Goal: Information Seeking & Learning: Learn about a topic

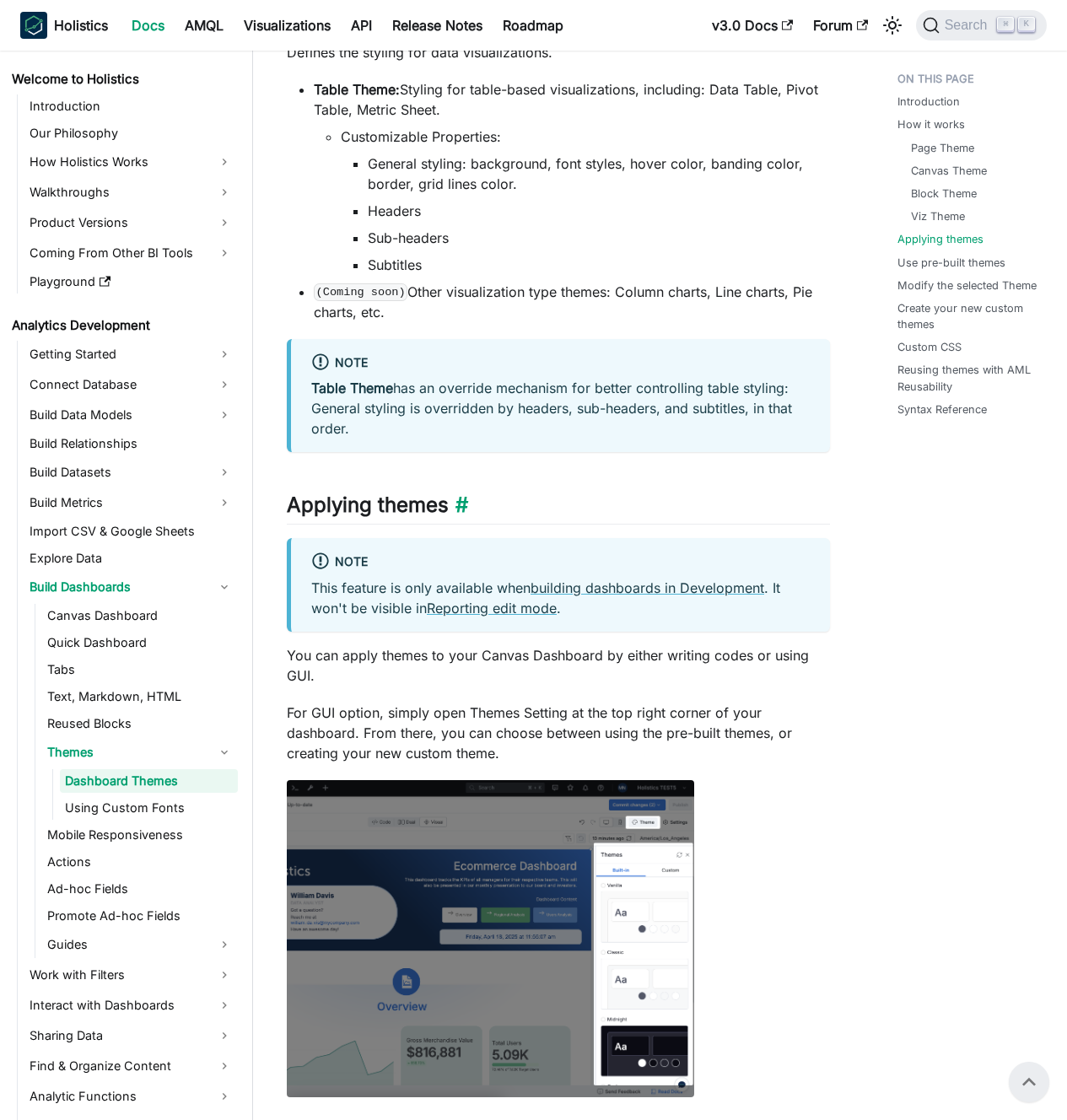
scroll to position [1631, 0]
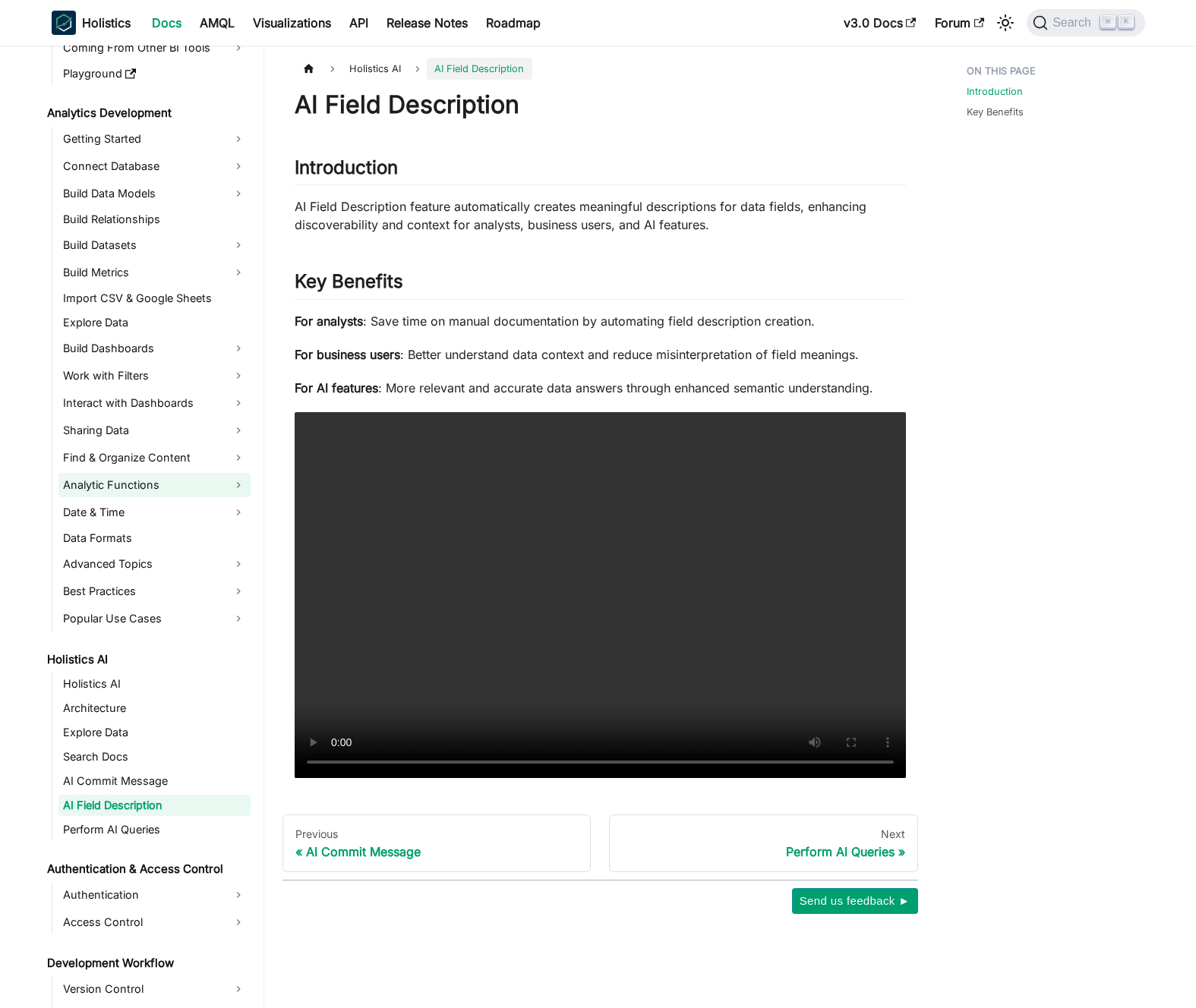
scroll to position [233, 0]
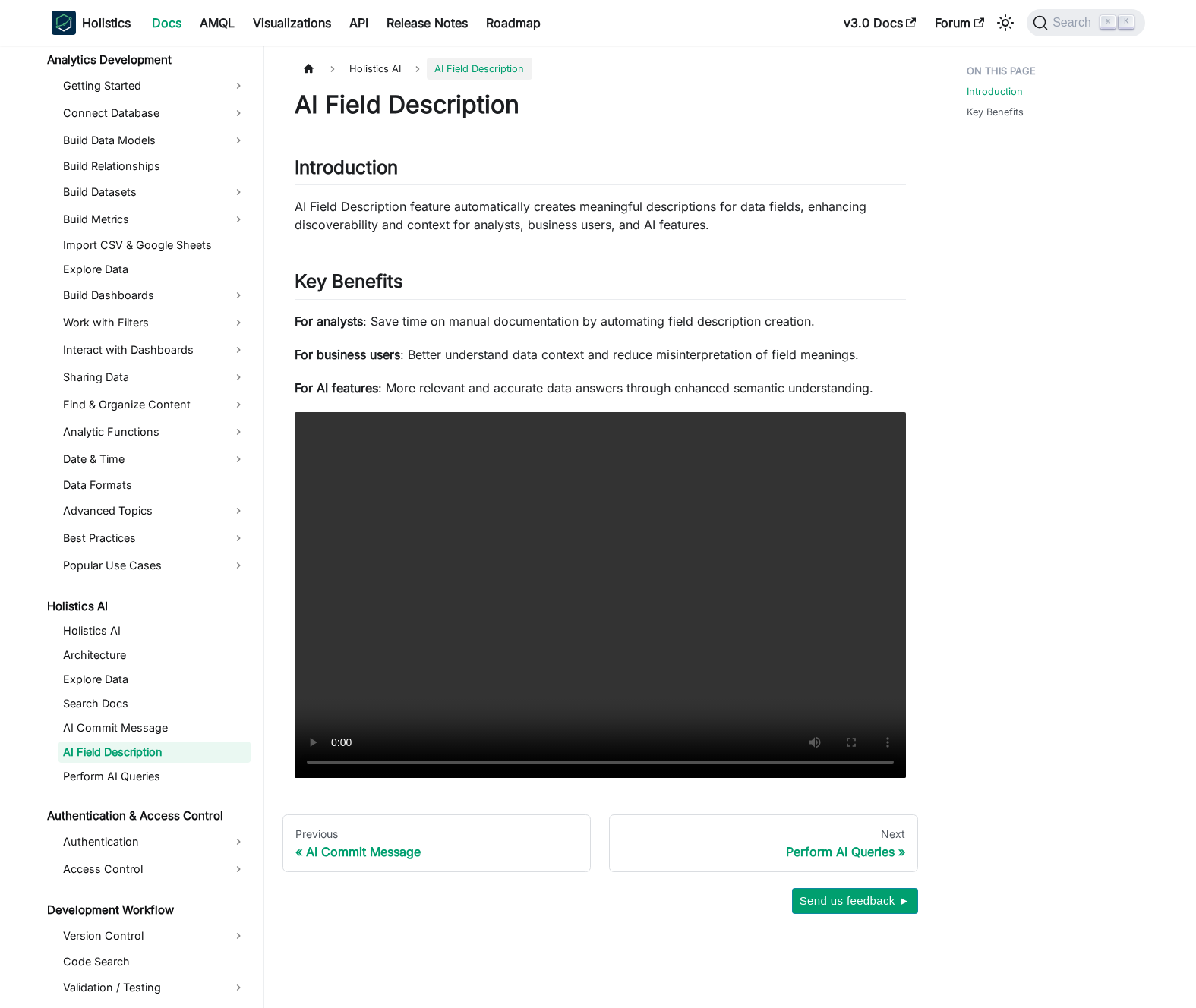
click at [412, 322] on p "For analysts : Save time on manual documentation by automating field descriptio…" at bounding box center [600, 320] width 611 height 18
click at [422, 321] on p "For analysts : Save time on manual documentation by automating field descriptio…" at bounding box center [600, 320] width 611 height 18
click at [140, 727] on link "AI Commit Message" at bounding box center [154, 728] width 192 height 22
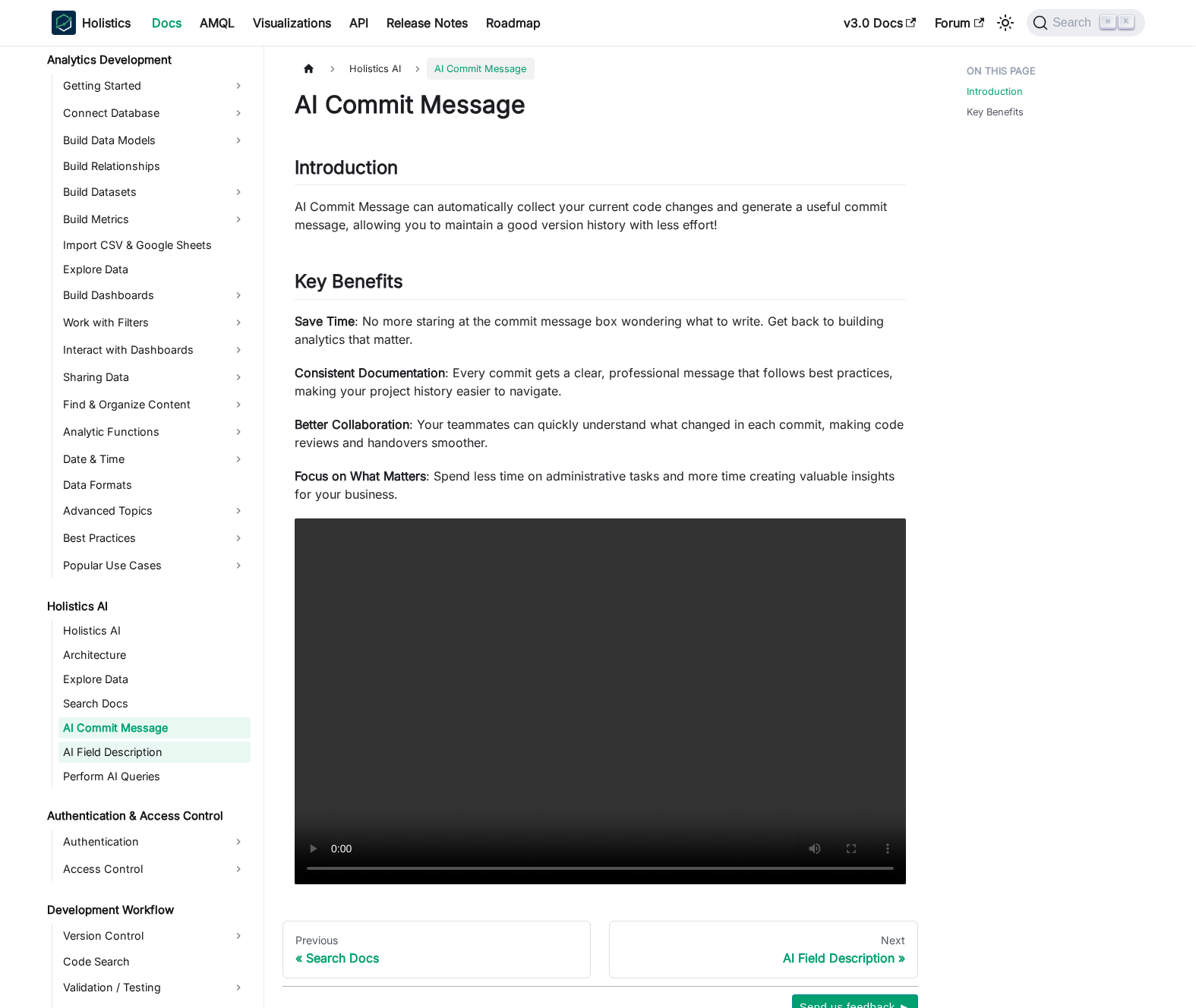
click at [137, 751] on link "AI Field Description" at bounding box center [154, 752] width 192 height 22
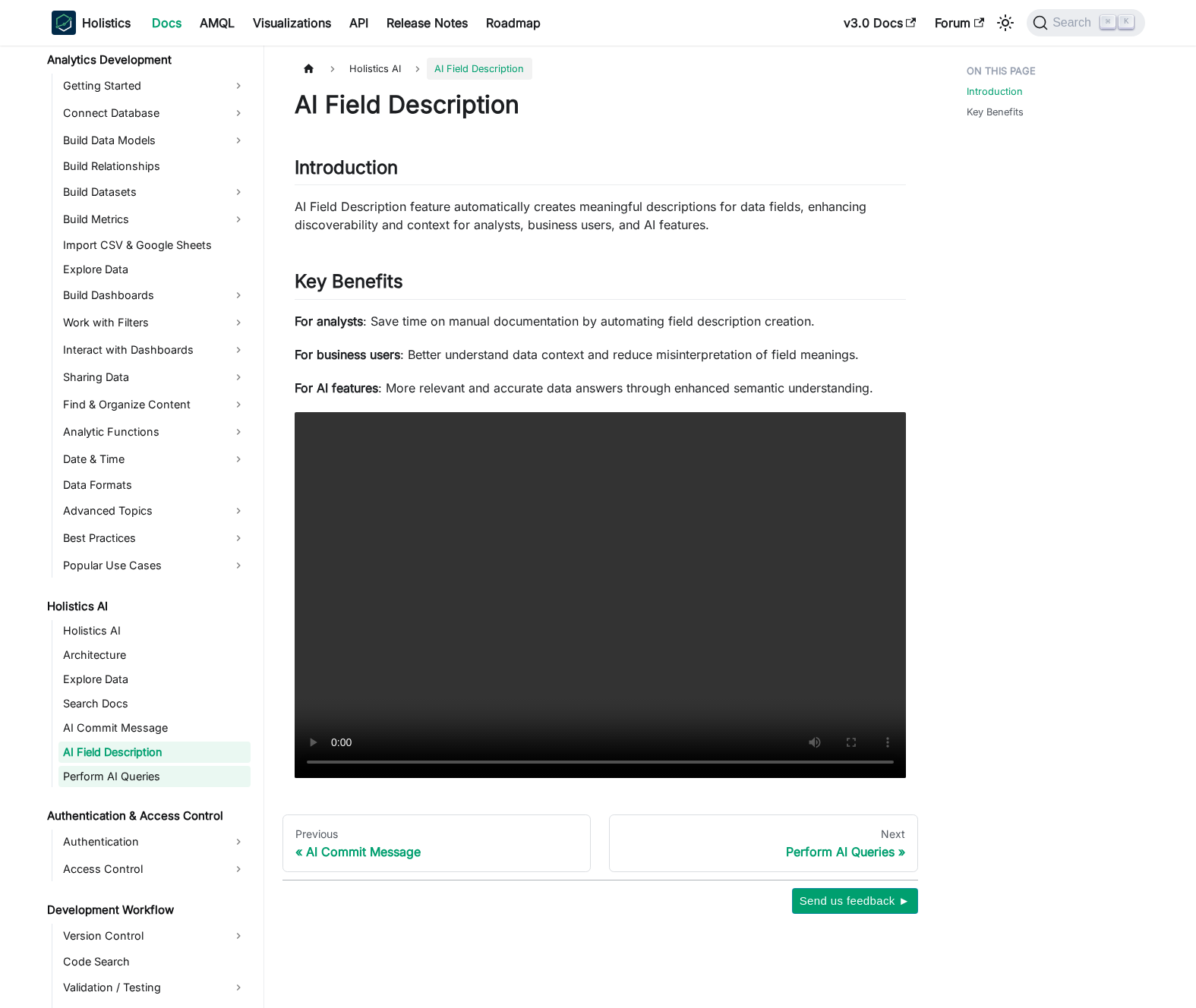
click at [136, 775] on link "Perform AI Queries" at bounding box center [154, 776] width 192 height 22
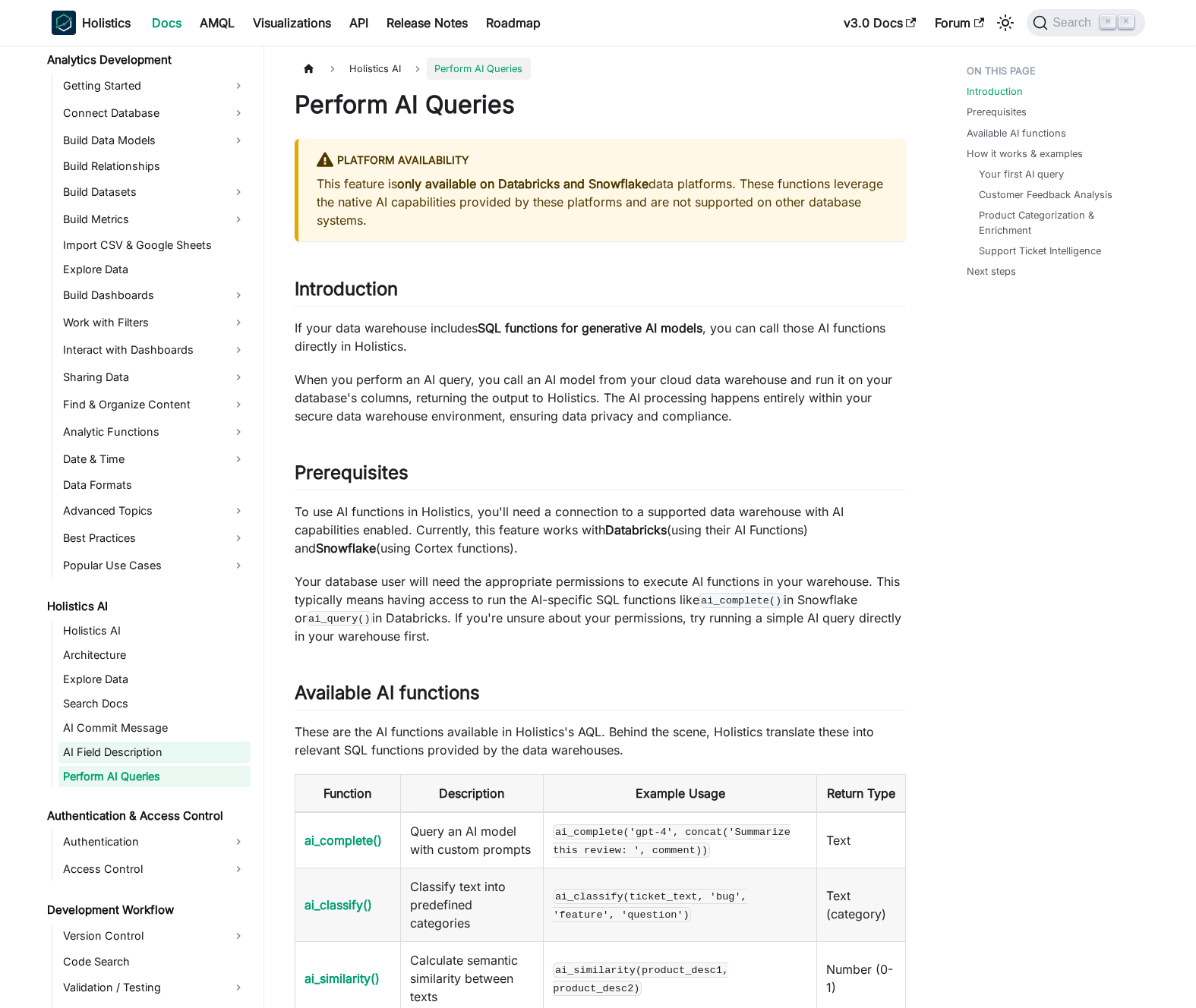
click at [138, 749] on link "AI Field Description" at bounding box center [154, 752] width 192 height 22
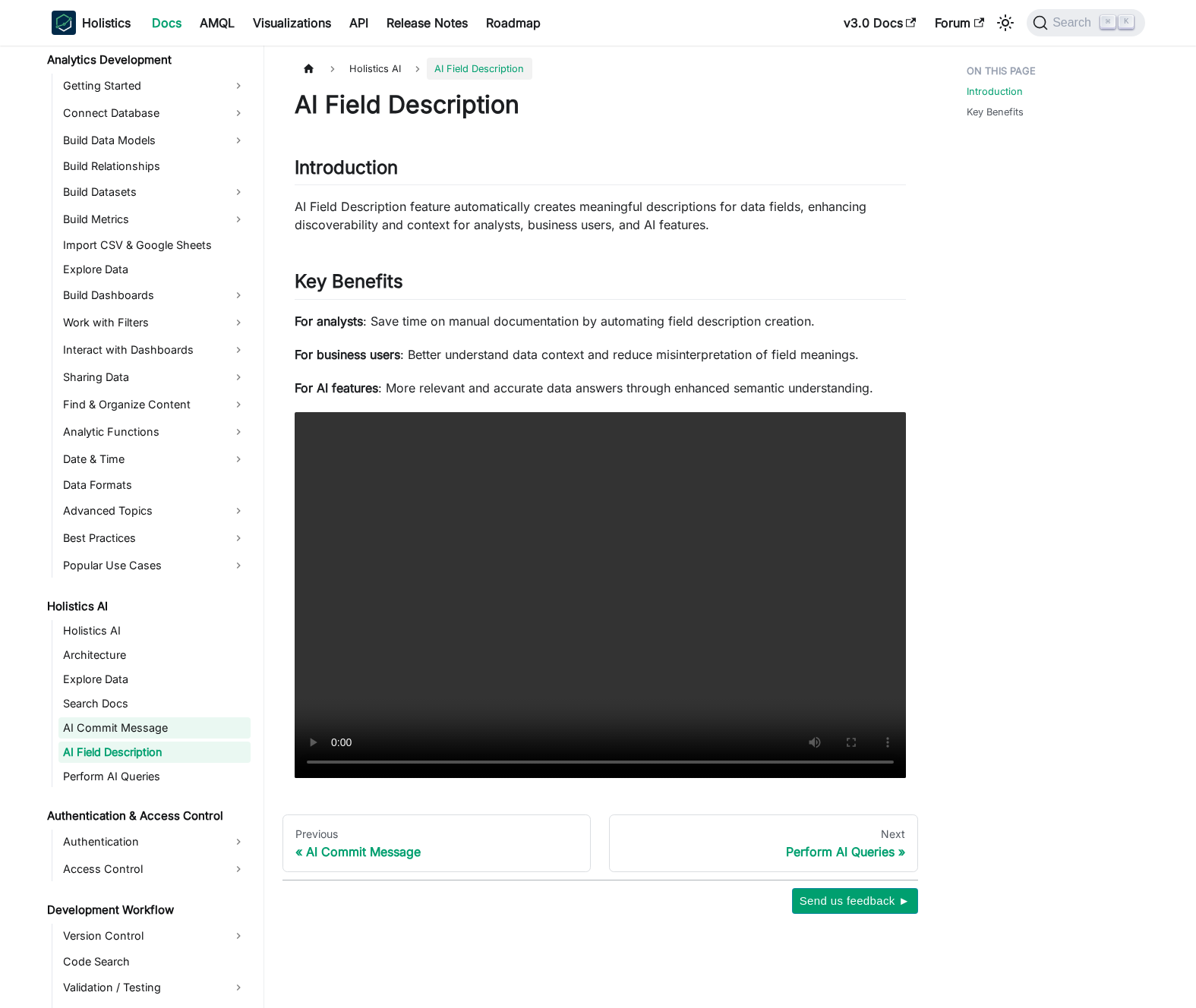
click at [140, 727] on link "AI Commit Message" at bounding box center [154, 728] width 192 height 22
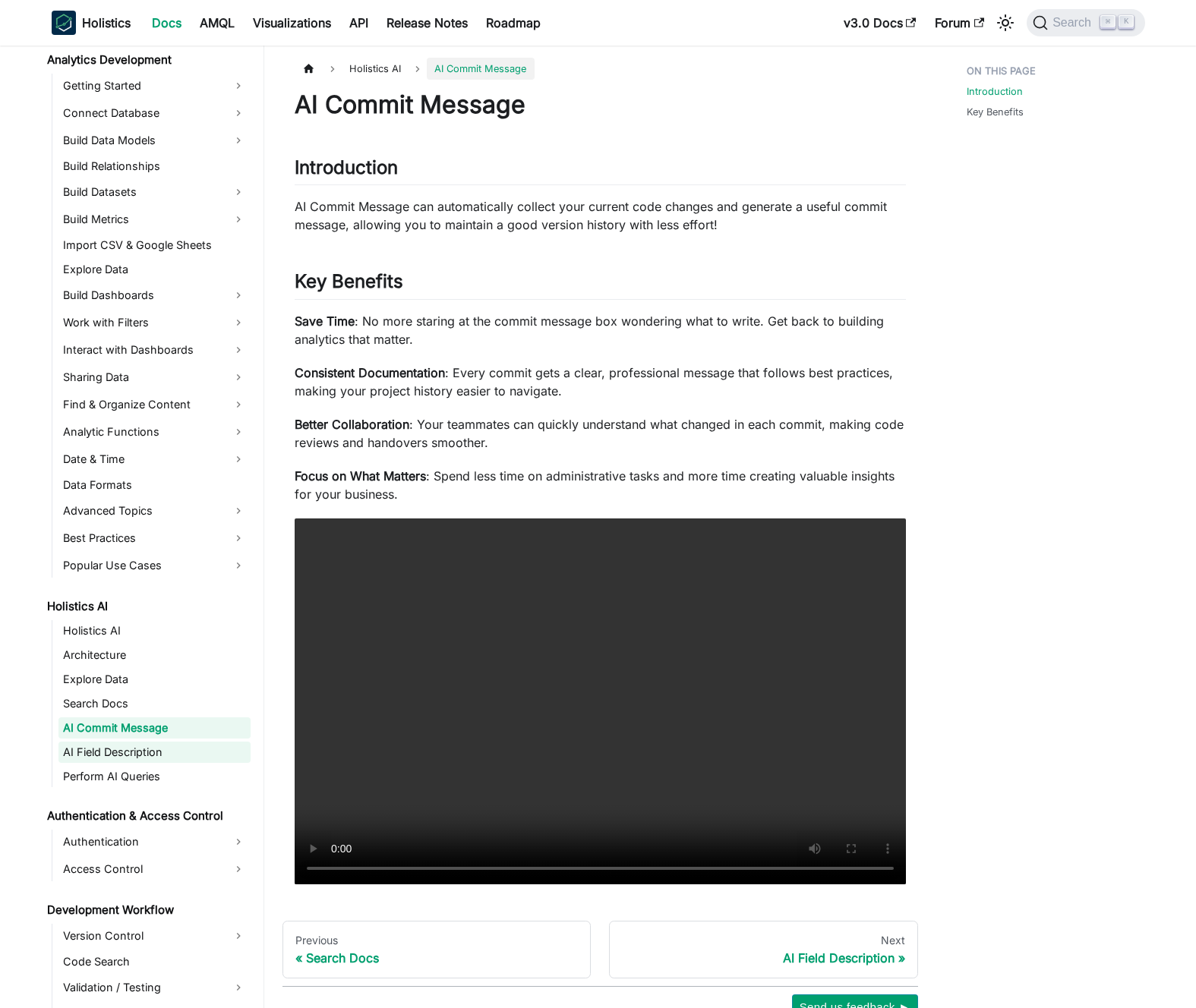
click at [138, 749] on link "AI Field Description" at bounding box center [154, 752] width 192 height 22
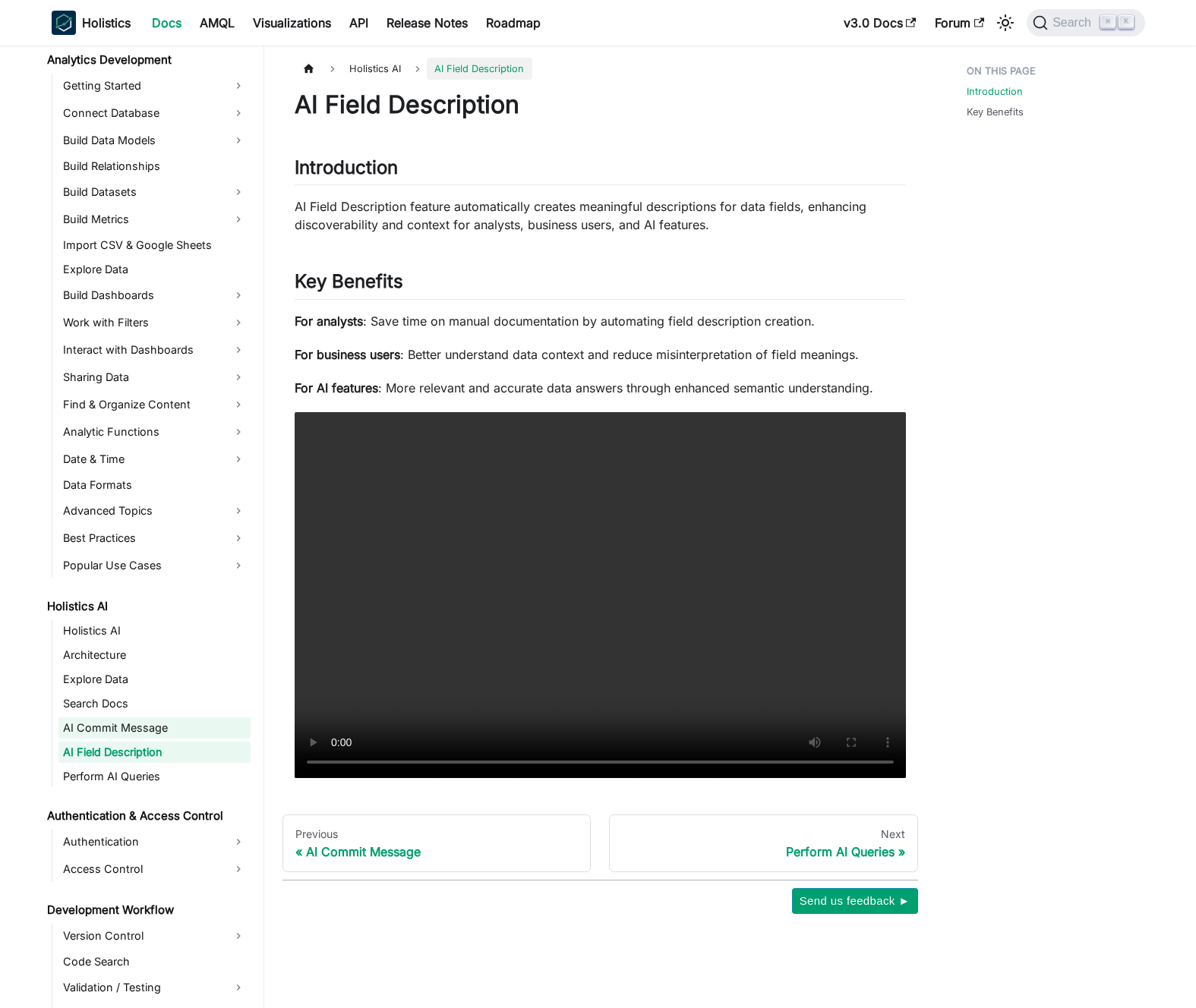
click at [135, 733] on link "AI Commit Message" at bounding box center [154, 728] width 192 height 22
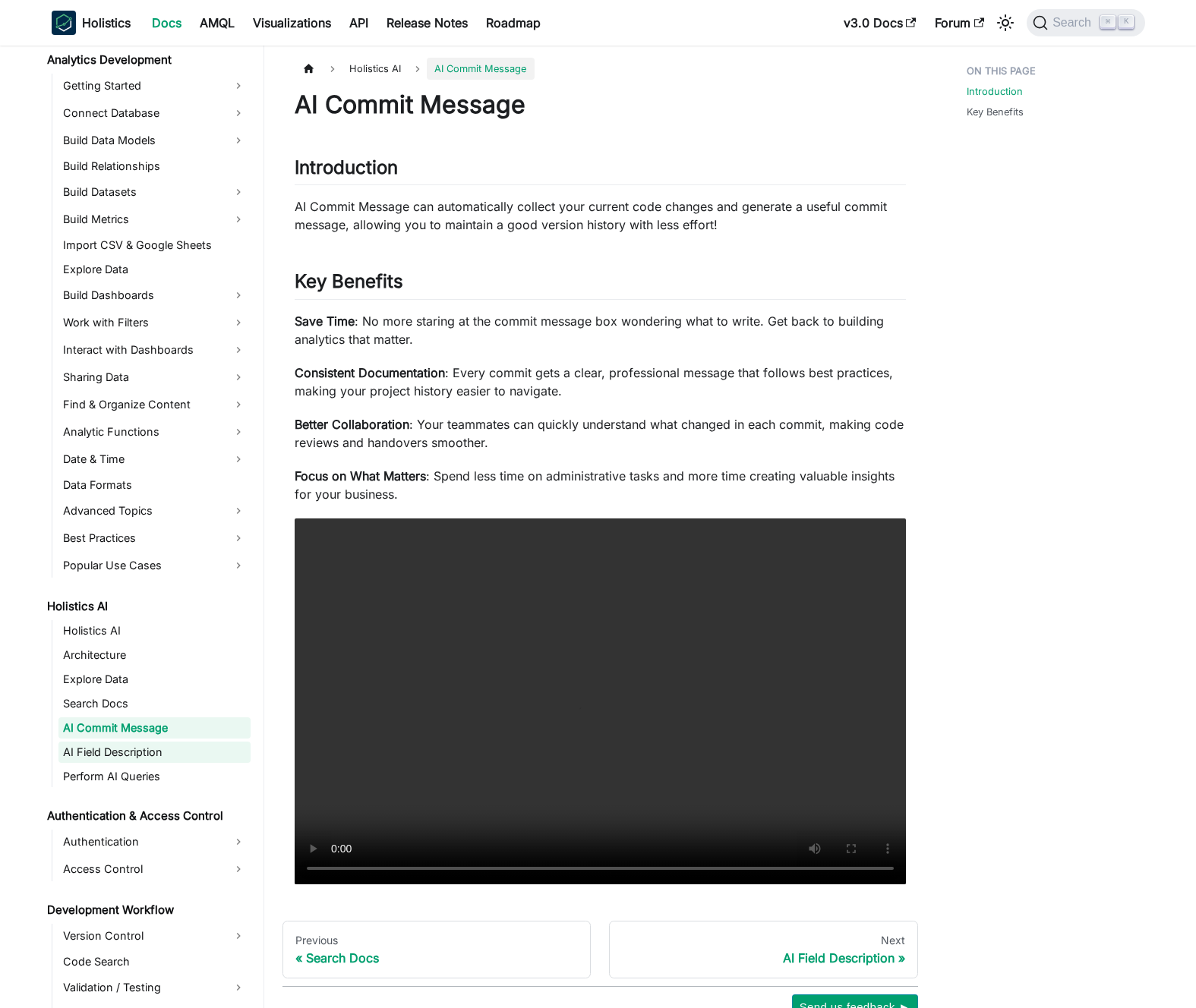
click at [137, 746] on link "AI Field Description" at bounding box center [154, 752] width 192 height 22
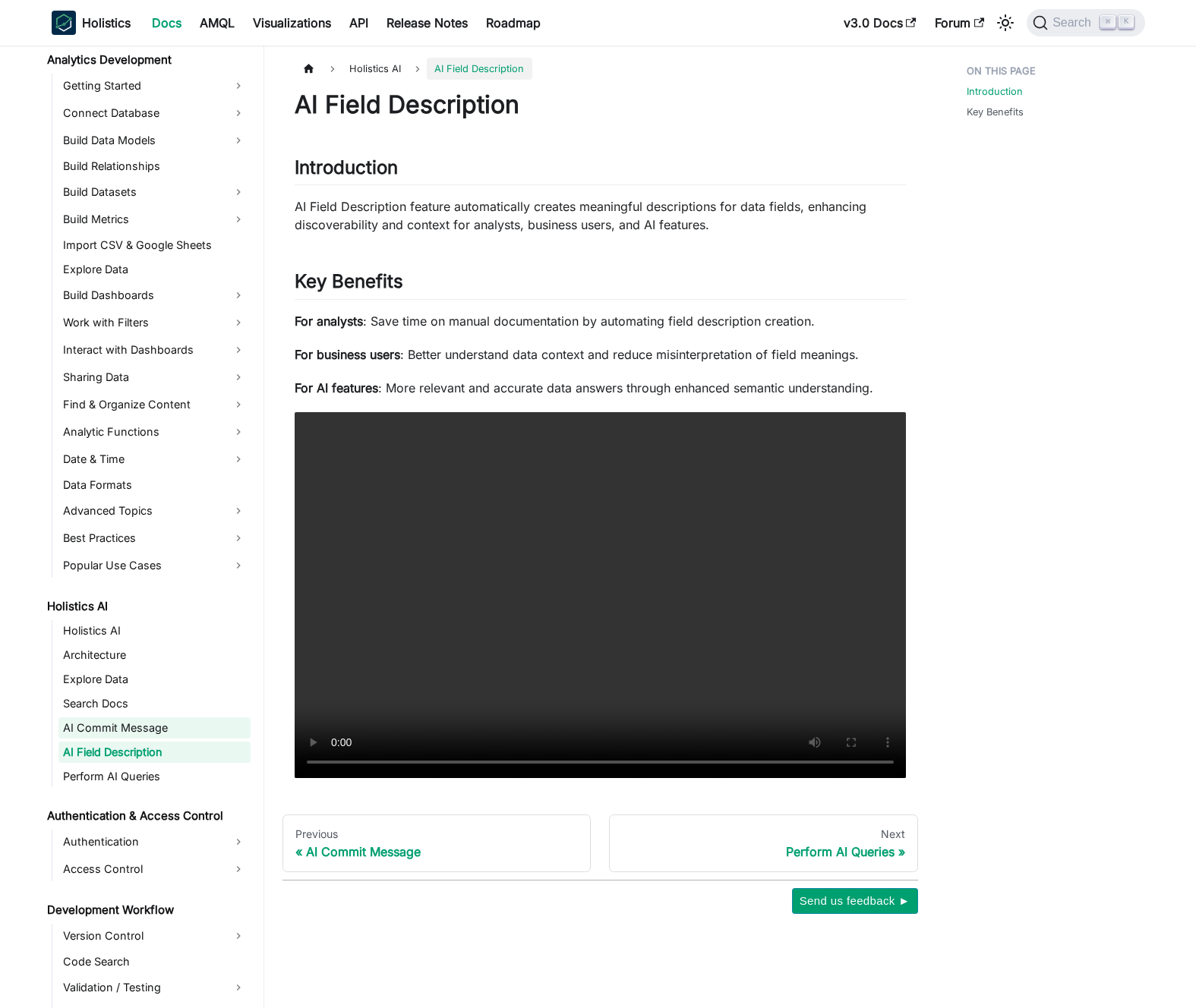
click at [136, 732] on link "AI Commit Message" at bounding box center [154, 728] width 192 height 22
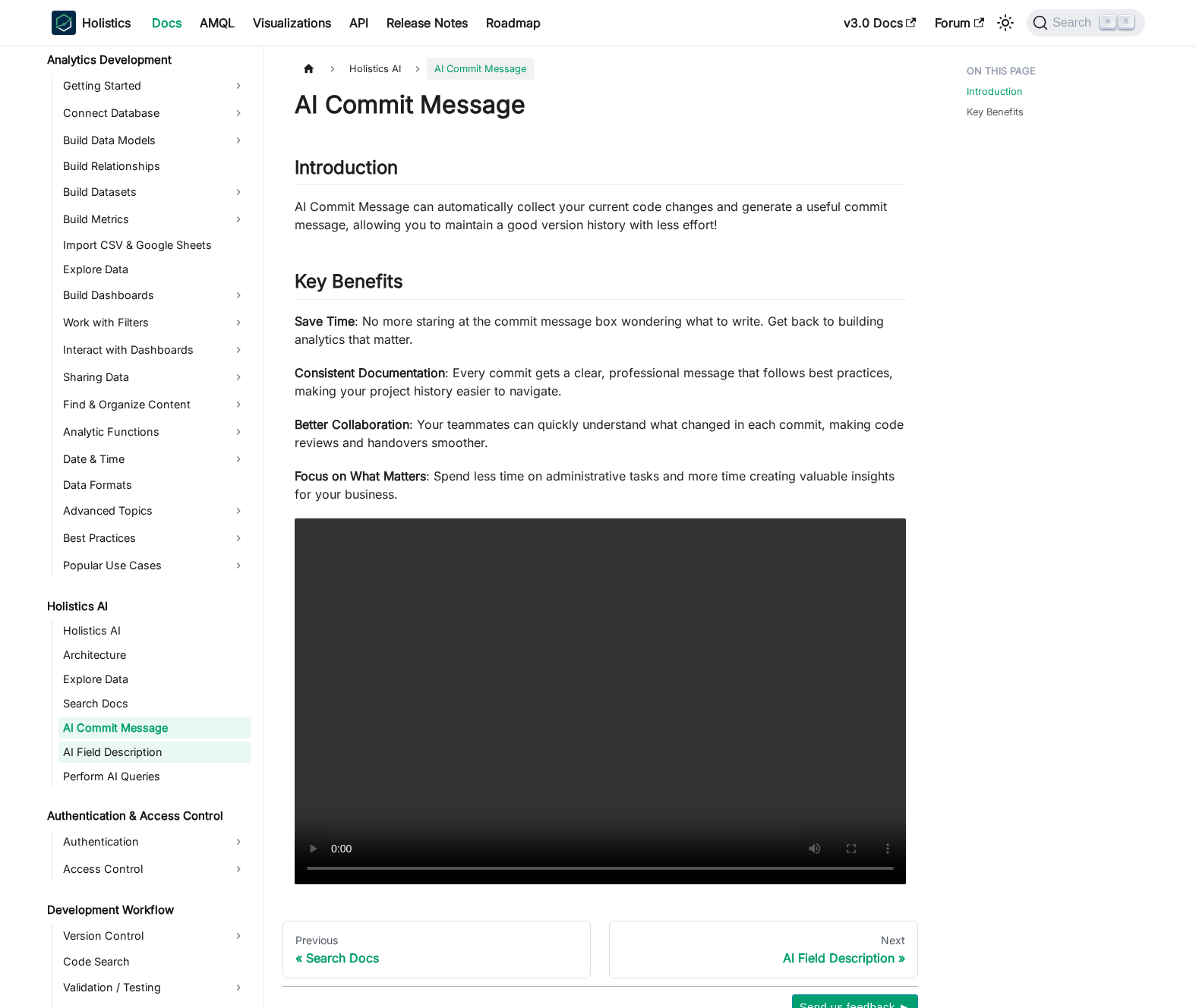
click at [140, 747] on link "AI Field Description" at bounding box center [154, 752] width 192 height 22
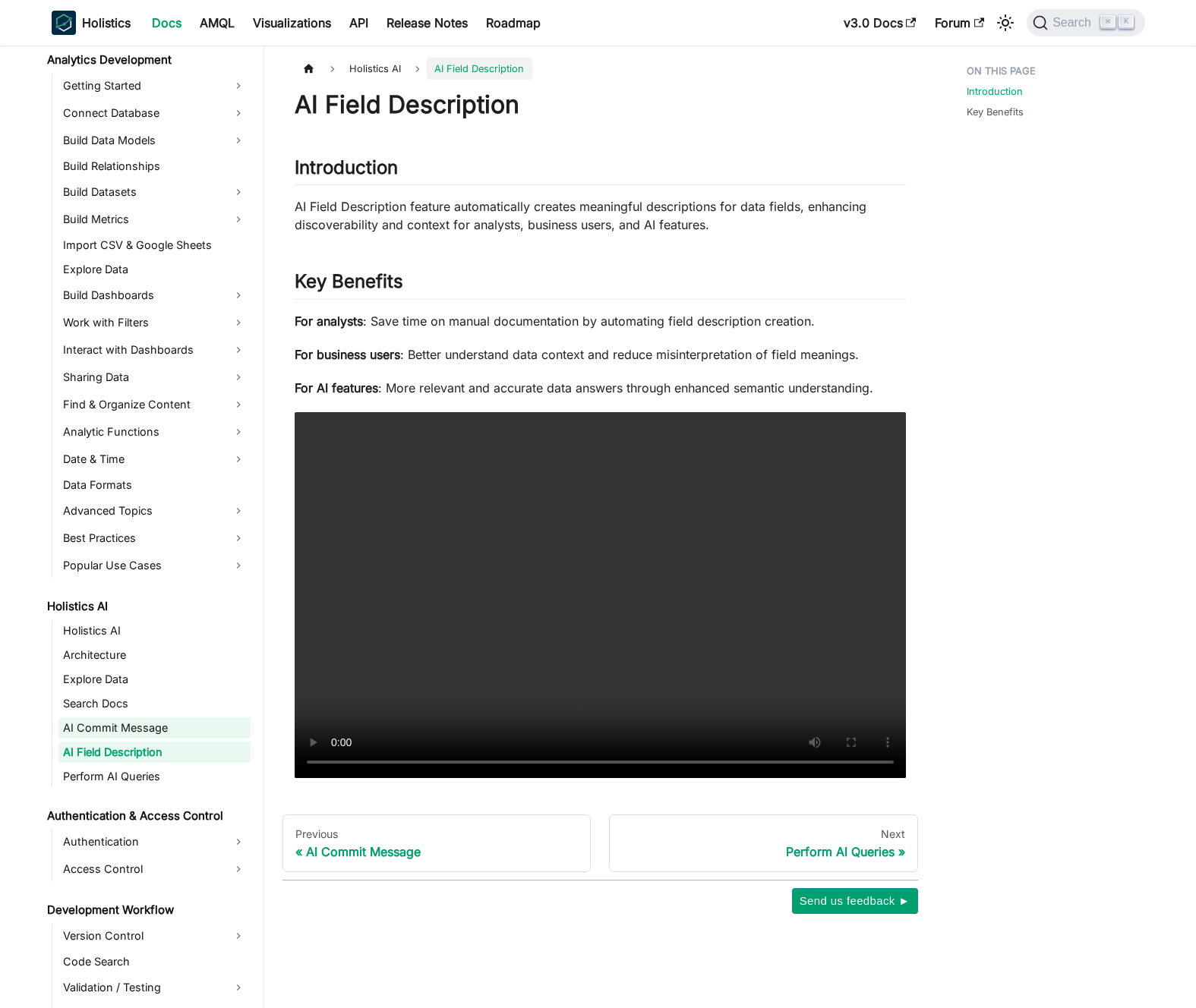
click at [139, 735] on link "AI Commit Message" at bounding box center [154, 728] width 192 height 22
